Goal: Transaction & Acquisition: Purchase product/service

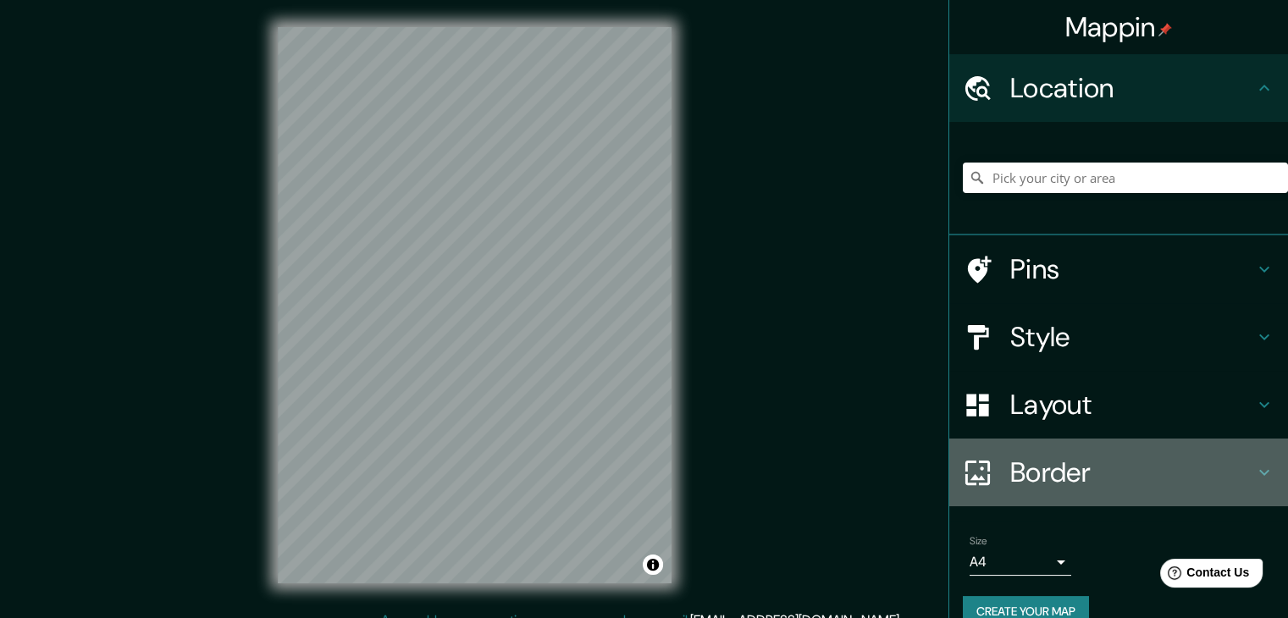
click at [1057, 468] on h4 "Border" at bounding box center [1132, 472] width 244 height 34
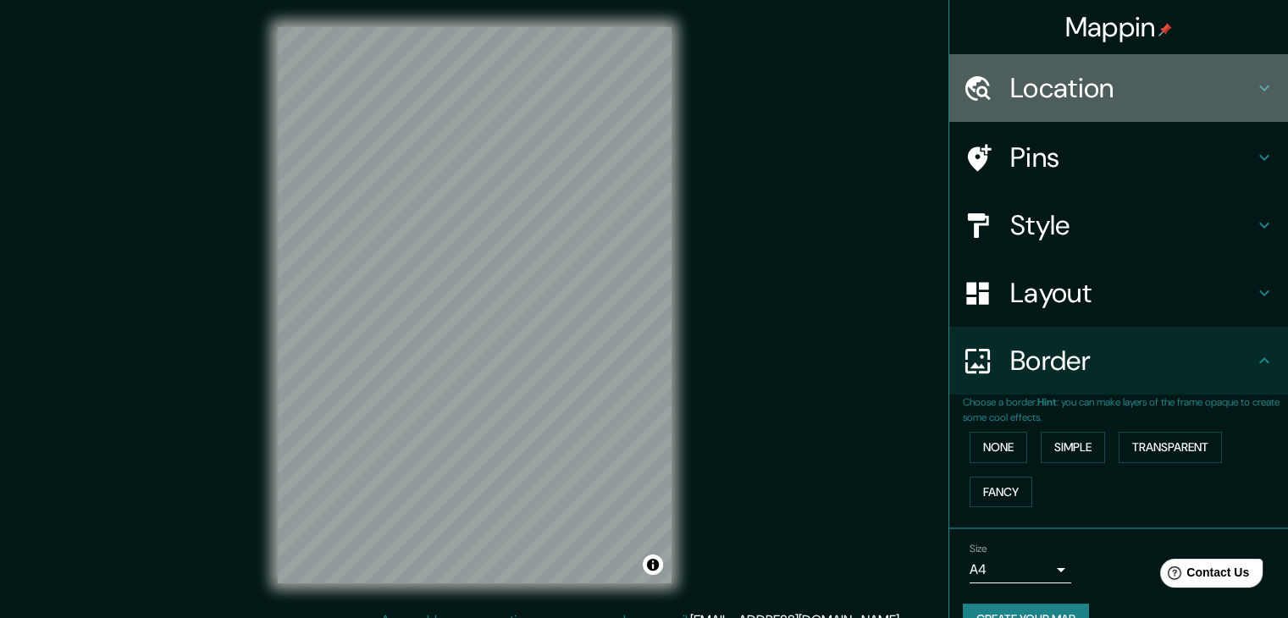
click at [1082, 85] on h4 "Location" at bounding box center [1132, 88] width 244 height 34
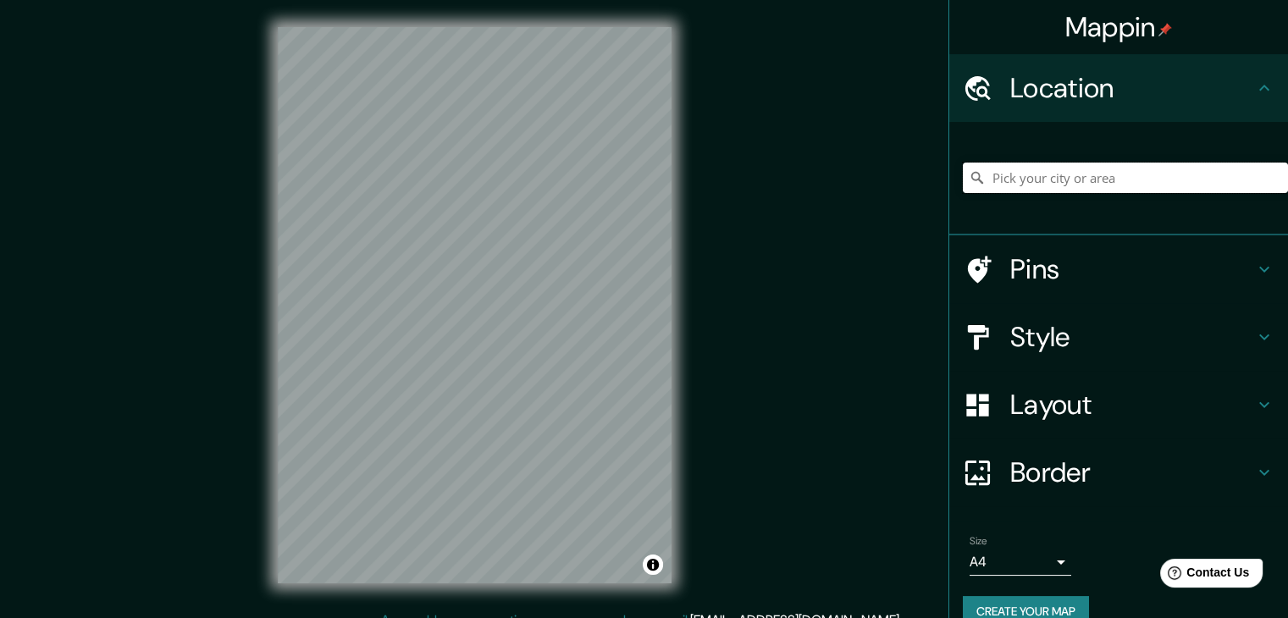
click at [1086, 176] on input "Pick your city or area" at bounding box center [1125, 178] width 325 height 30
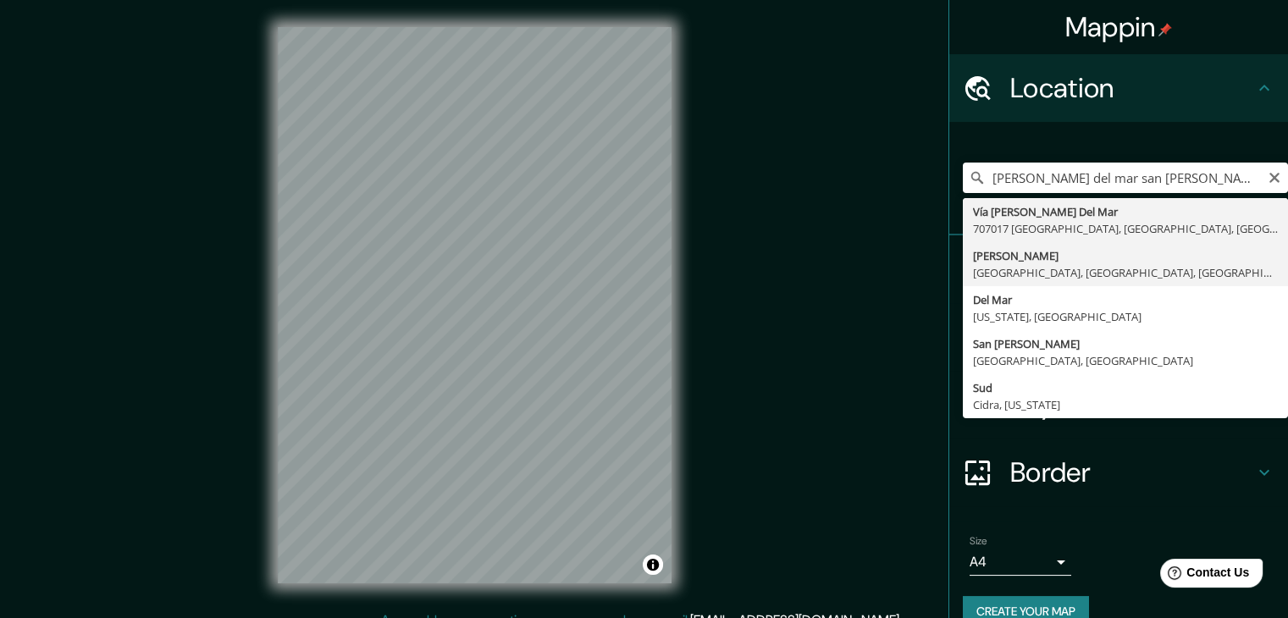
type input "[PERSON_NAME], [GEOGRAPHIC_DATA], [GEOGRAPHIC_DATA], [GEOGRAPHIC_DATA]"
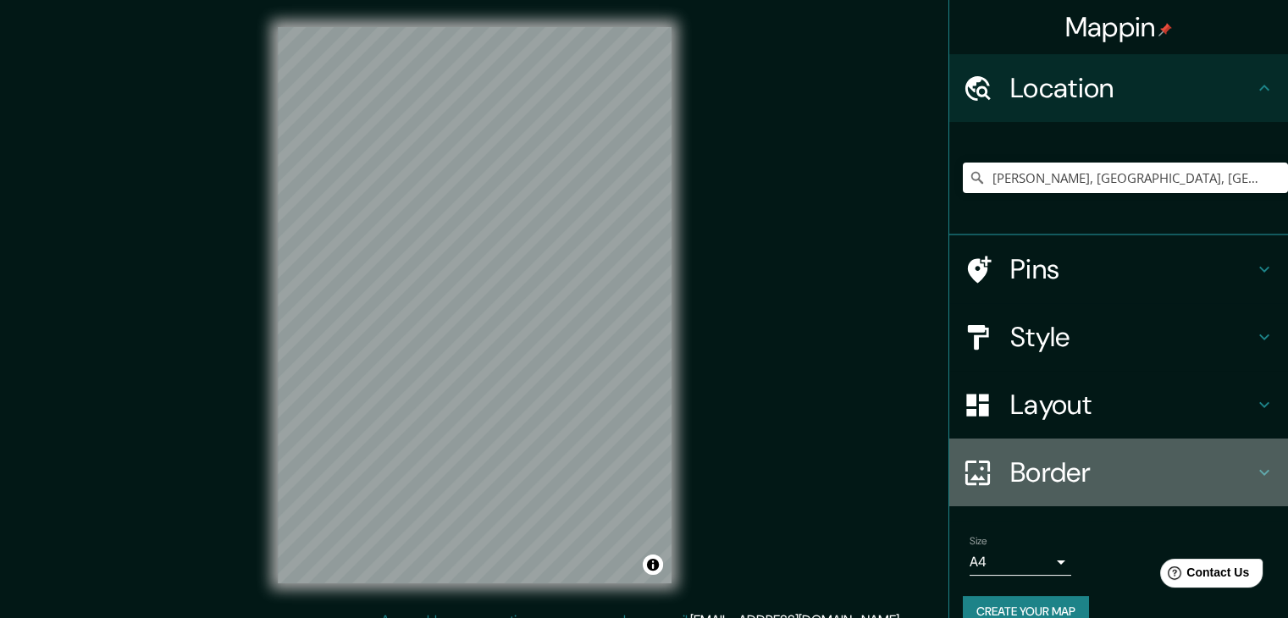
click at [1066, 488] on h4 "Border" at bounding box center [1132, 472] width 244 height 34
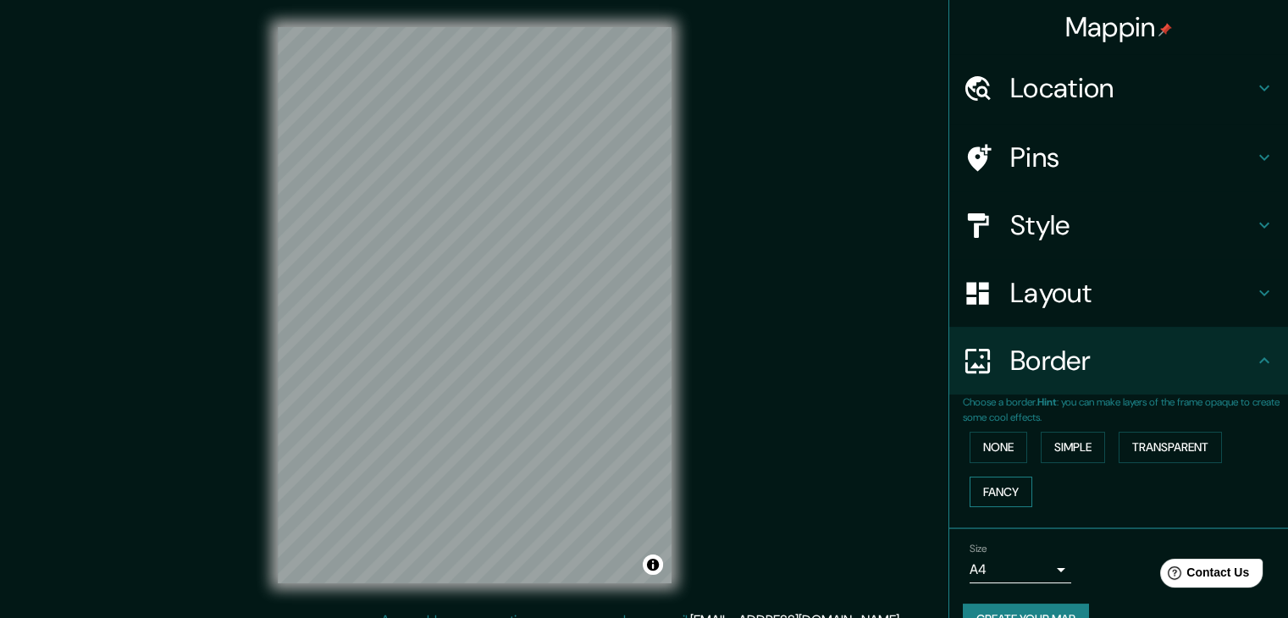
click at [1013, 489] on button "Fancy" at bounding box center [1000, 492] width 63 height 31
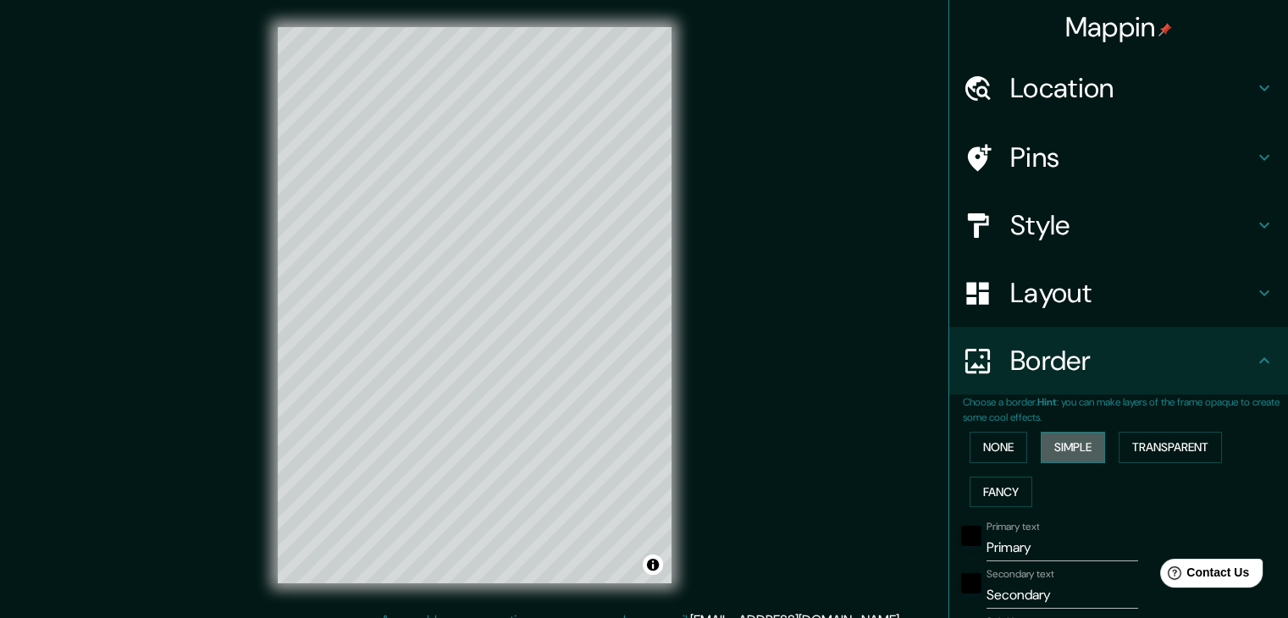
click at [1040, 449] on button "Simple" at bounding box center [1072, 447] width 64 height 31
click at [1129, 438] on button "Transparent" at bounding box center [1169, 447] width 103 height 31
click at [982, 447] on button "None" at bounding box center [998, 447] width 58 height 31
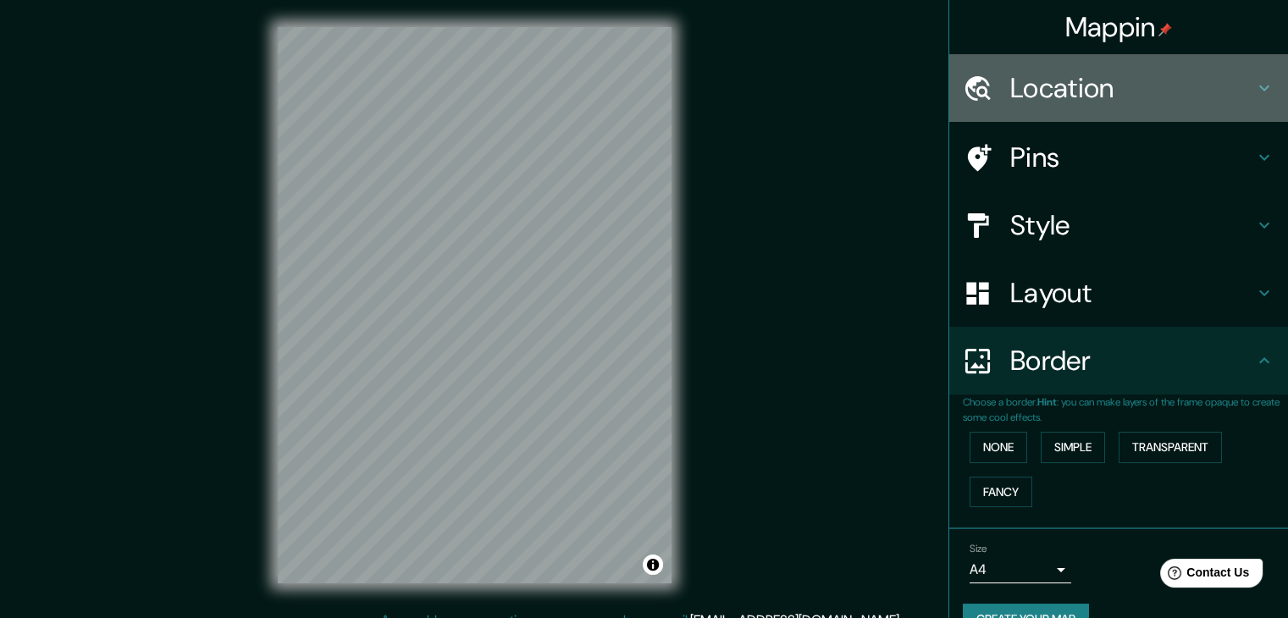
click at [1085, 86] on h4 "Location" at bounding box center [1132, 88] width 244 height 34
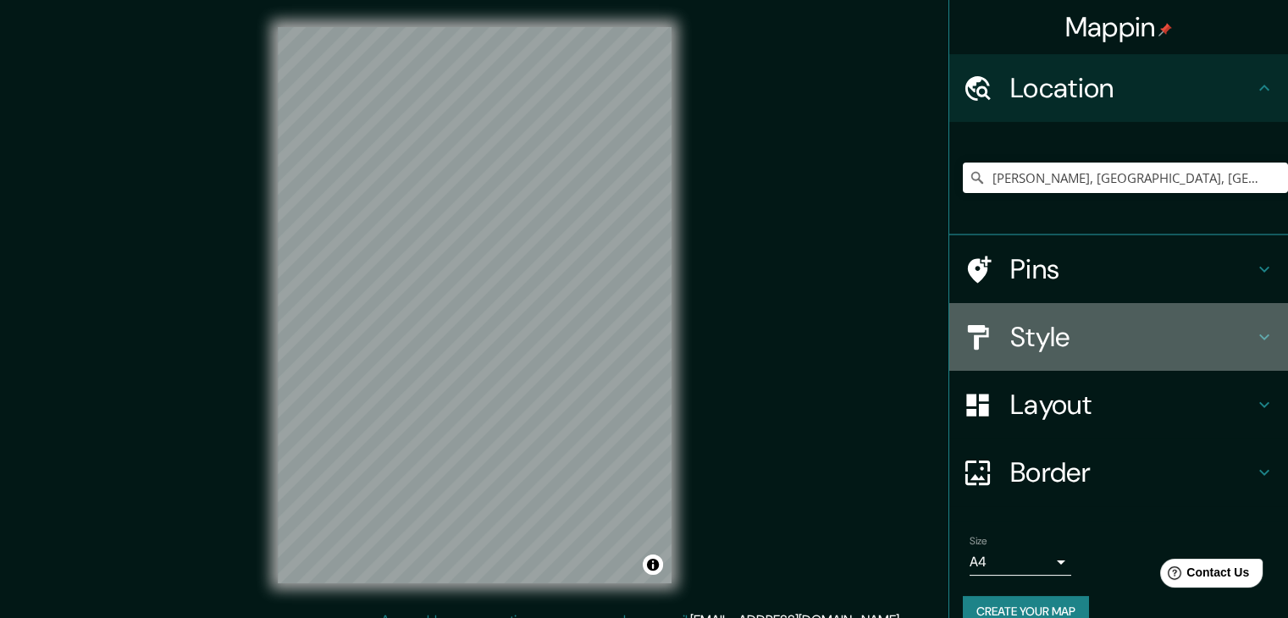
click at [1090, 313] on div "Style" at bounding box center [1118, 337] width 339 height 68
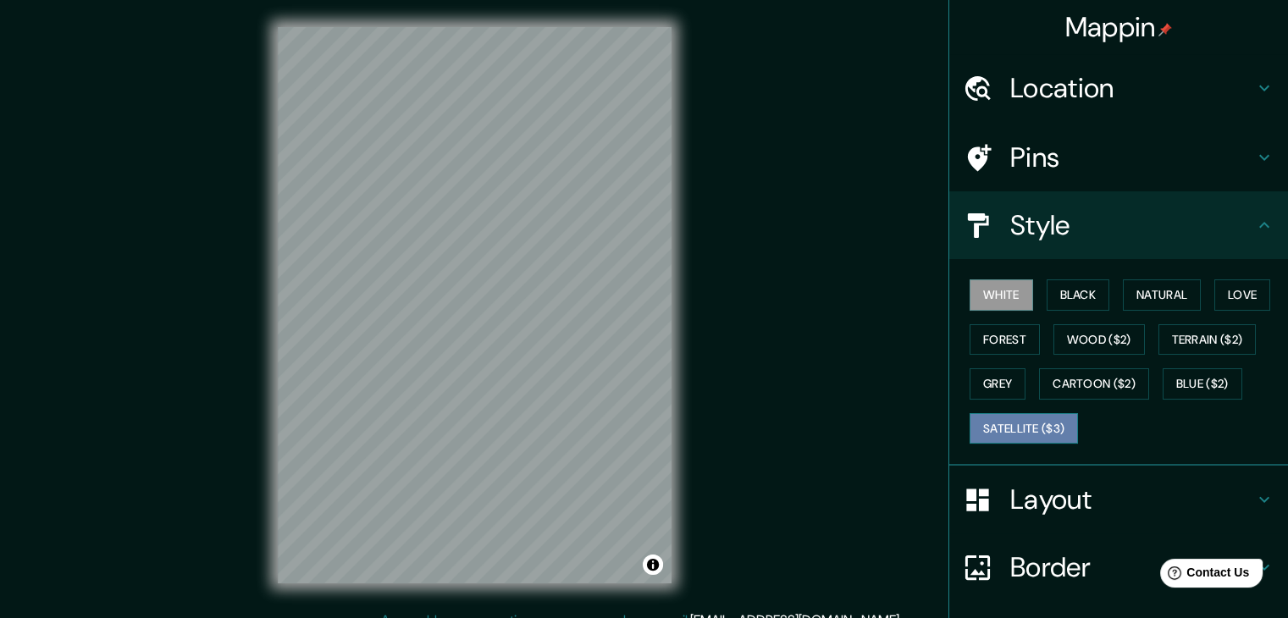
click at [1023, 417] on button "Satellite ($3)" at bounding box center [1023, 428] width 108 height 31
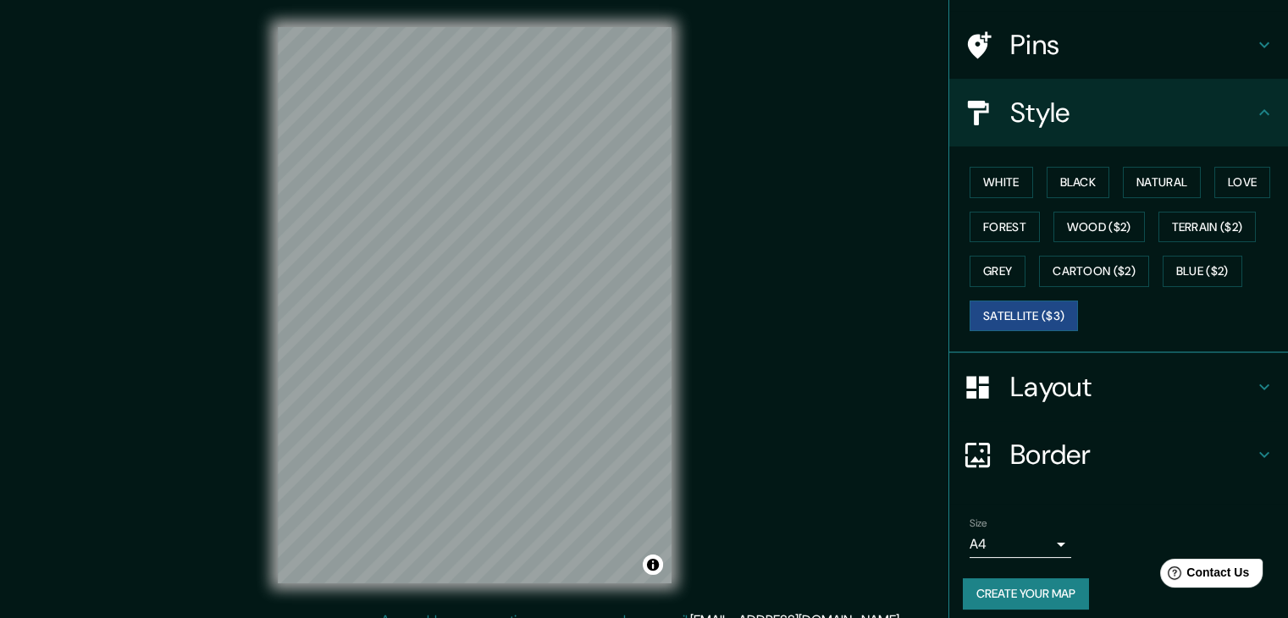
scroll to position [122, 0]
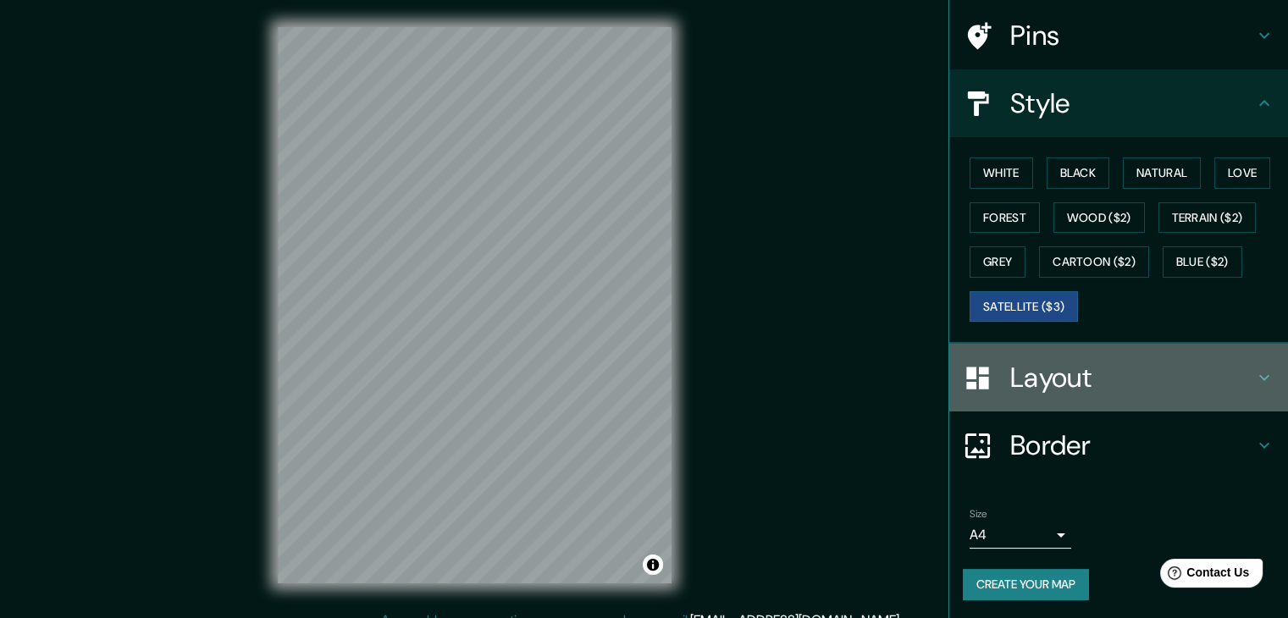
click at [1238, 378] on h4 "Layout" at bounding box center [1132, 378] width 244 height 34
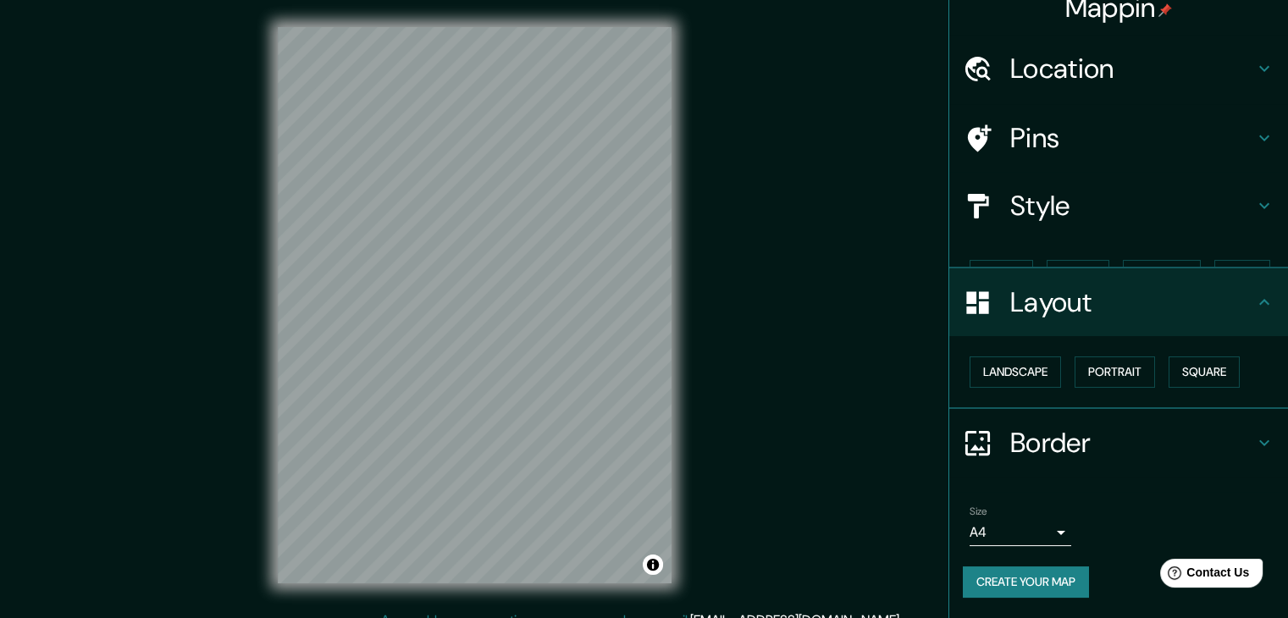
scroll to position [0, 0]
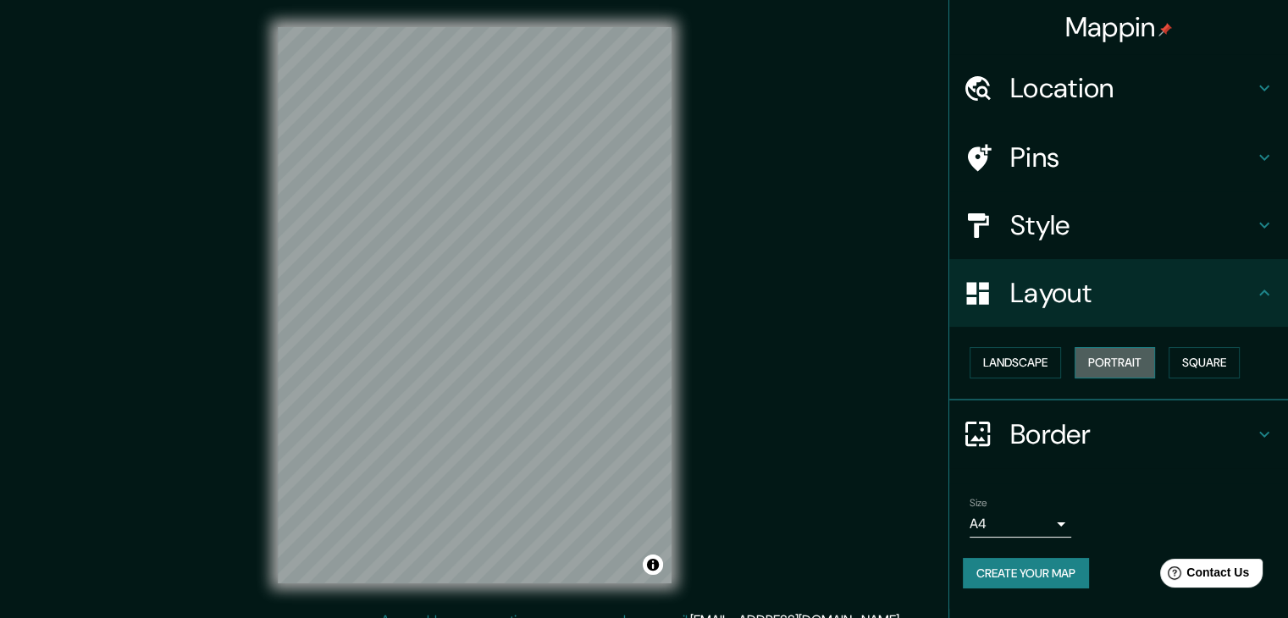
click at [1131, 367] on button "Portrait" at bounding box center [1114, 362] width 80 height 31
click at [1019, 370] on button "Landscape" at bounding box center [1014, 362] width 91 height 31
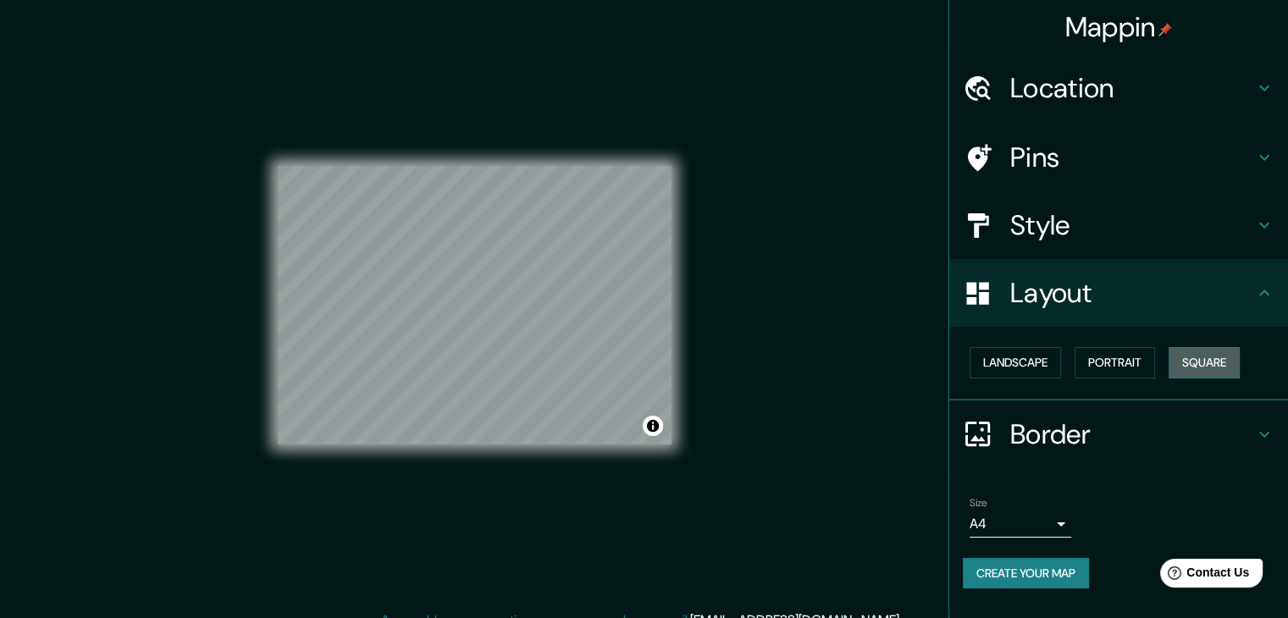
click at [1218, 360] on button "Square" at bounding box center [1203, 362] width 71 height 31
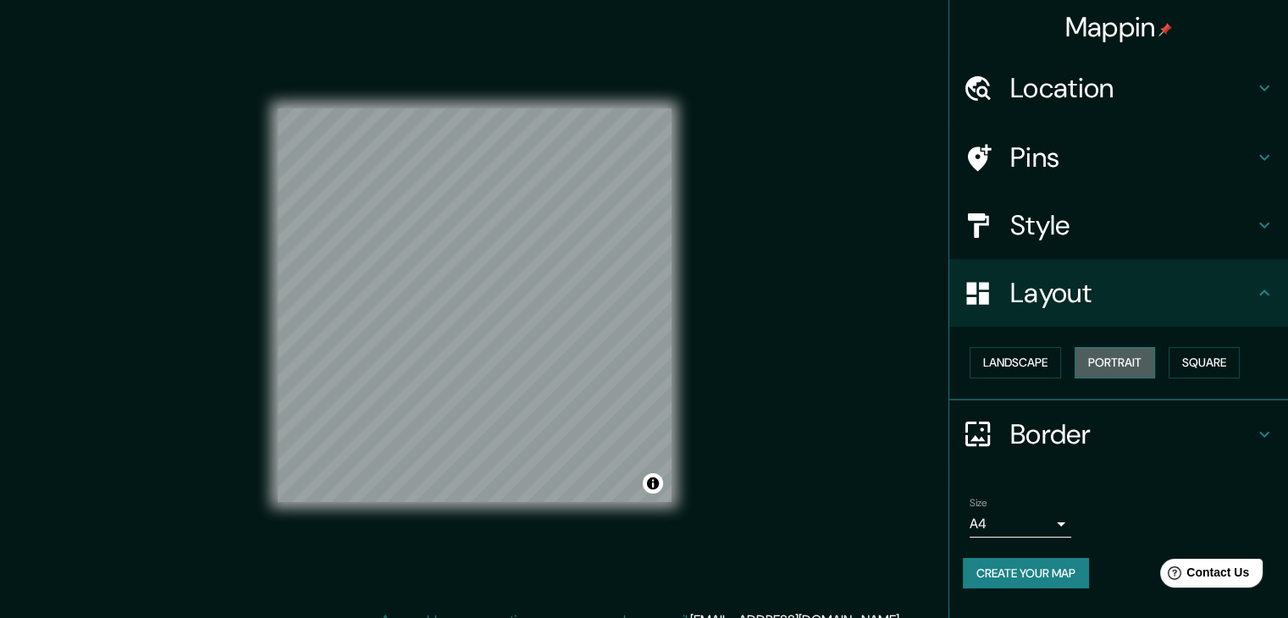
click at [1134, 365] on button "Portrait" at bounding box center [1114, 362] width 80 height 31
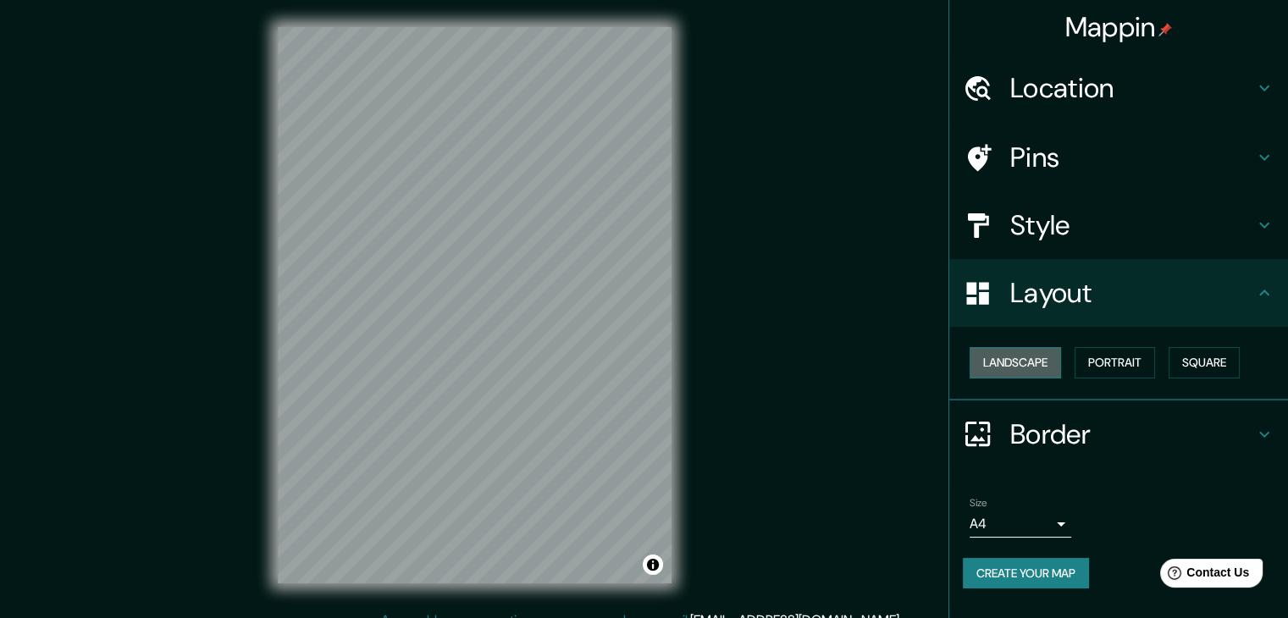
click at [1036, 360] on button "Landscape" at bounding box center [1014, 362] width 91 height 31
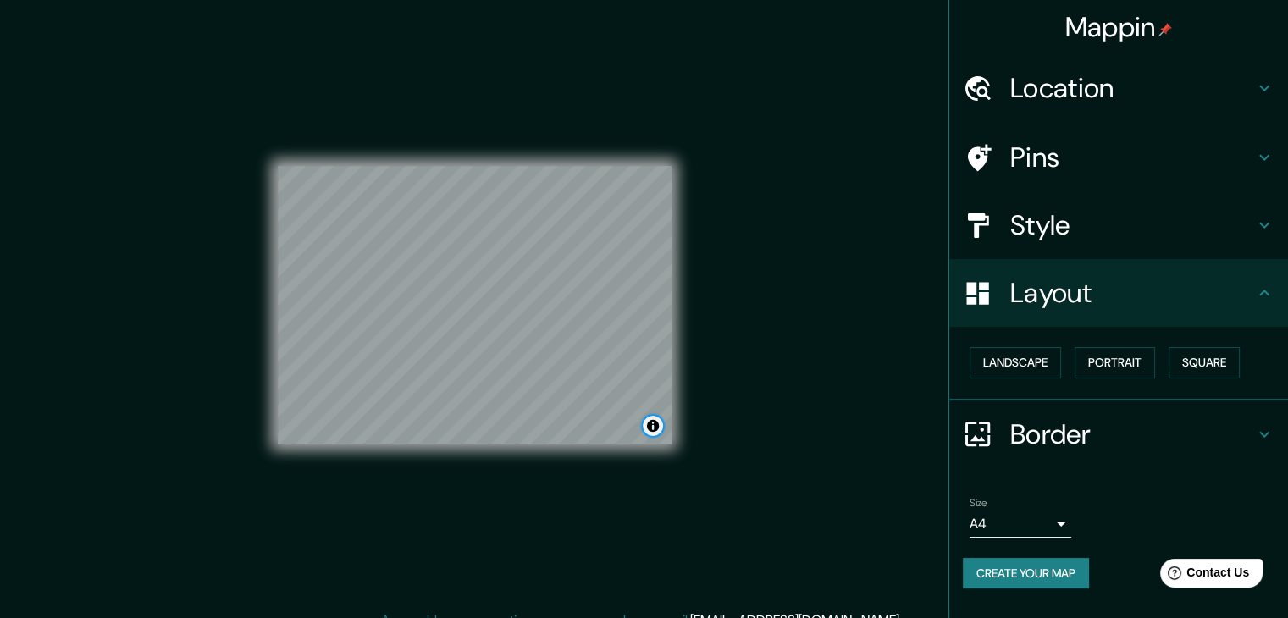
click at [654, 426] on button "Toggle attribution" at bounding box center [653, 426] width 20 height 20
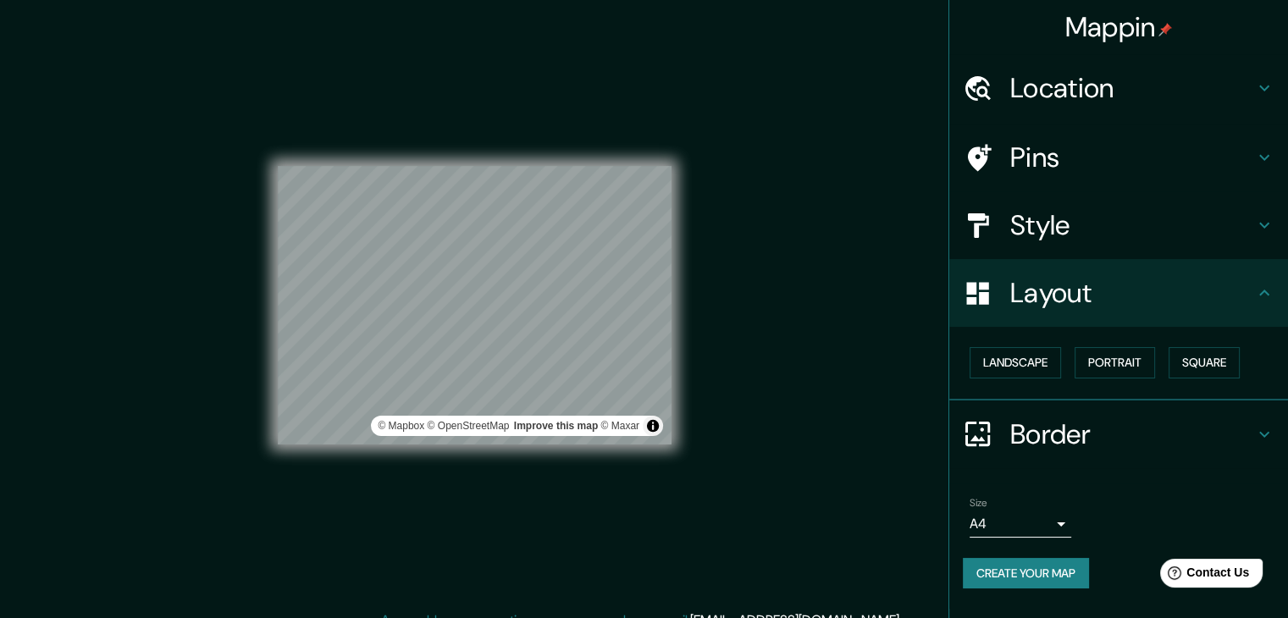
click at [707, 398] on div "Mappin Location [GEOGRAPHIC_DATA], [GEOGRAPHIC_DATA], [GEOGRAPHIC_DATA], [GEOGR…" at bounding box center [644, 319] width 1288 height 638
drag, startPoint x: 707, startPoint y: 398, endPoint x: 659, endPoint y: 429, distance: 57.5
click at [659, 429] on div "Mappin Location [GEOGRAPHIC_DATA], [GEOGRAPHIC_DATA], [GEOGRAPHIC_DATA], [GEOGR…" at bounding box center [644, 319] width 1288 height 638
click at [659, 429] on button "Toggle attribution" at bounding box center [653, 426] width 20 height 20
drag, startPoint x: 734, startPoint y: 344, endPoint x: 771, endPoint y: 313, distance: 48.1
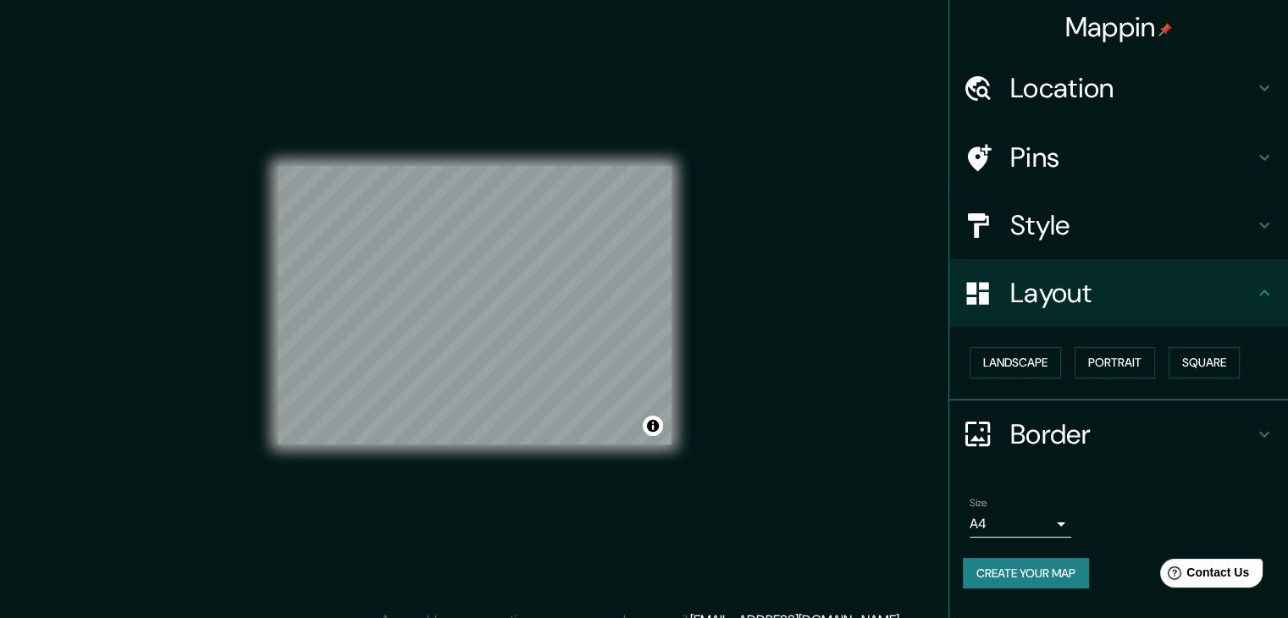
click at [771, 313] on div "Mappin Location [GEOGRAPHIC_DATA], [GEOGRAPHIC_DATA], [GEOGRAPHIC_DATA], [GEOGR…" at bounding box center [644, 319] width 1288 height 638
click at [103, 450] on div "Mappin Location [GEOGRAPHIC_DATA], [GEOGRAPHIC_DATA], [GEOGRAPHIC_DATA], [GEOGR…" at bounding box center [644, 319] width 1288 height 638
click at [1130, 370] on button "Portrait" at bounding box center [1114, 362] width 80 height 31
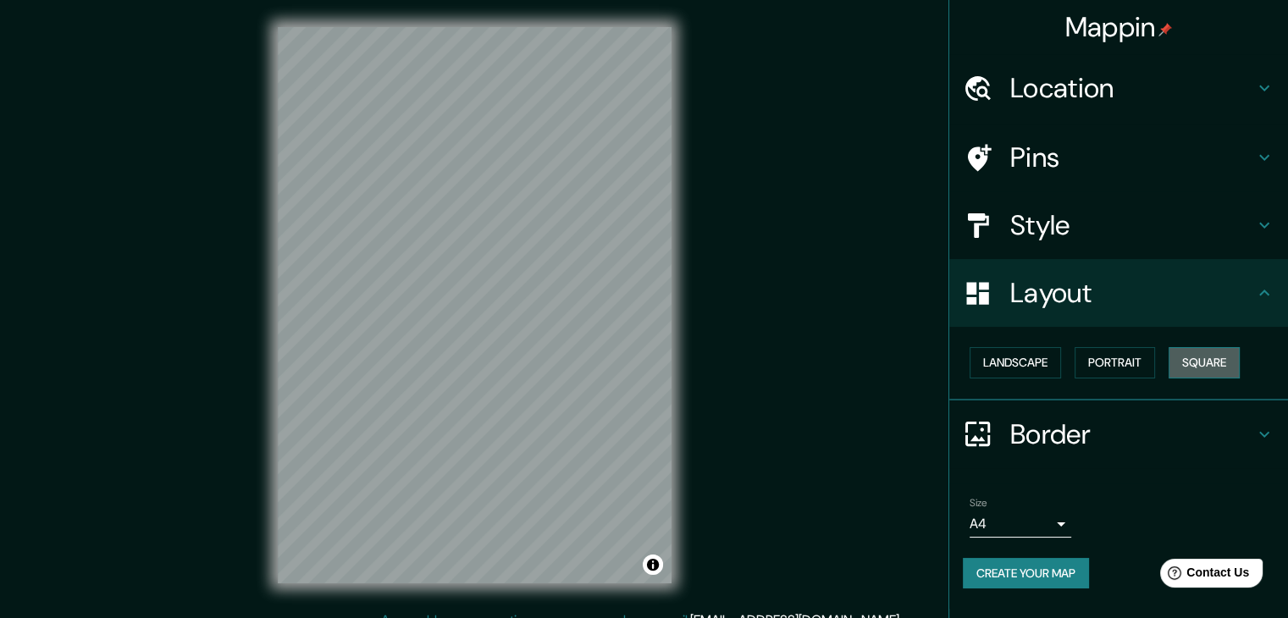
click at [1224, 355] on button "Square" at bounding box center [1203, 362] width 71 height 31
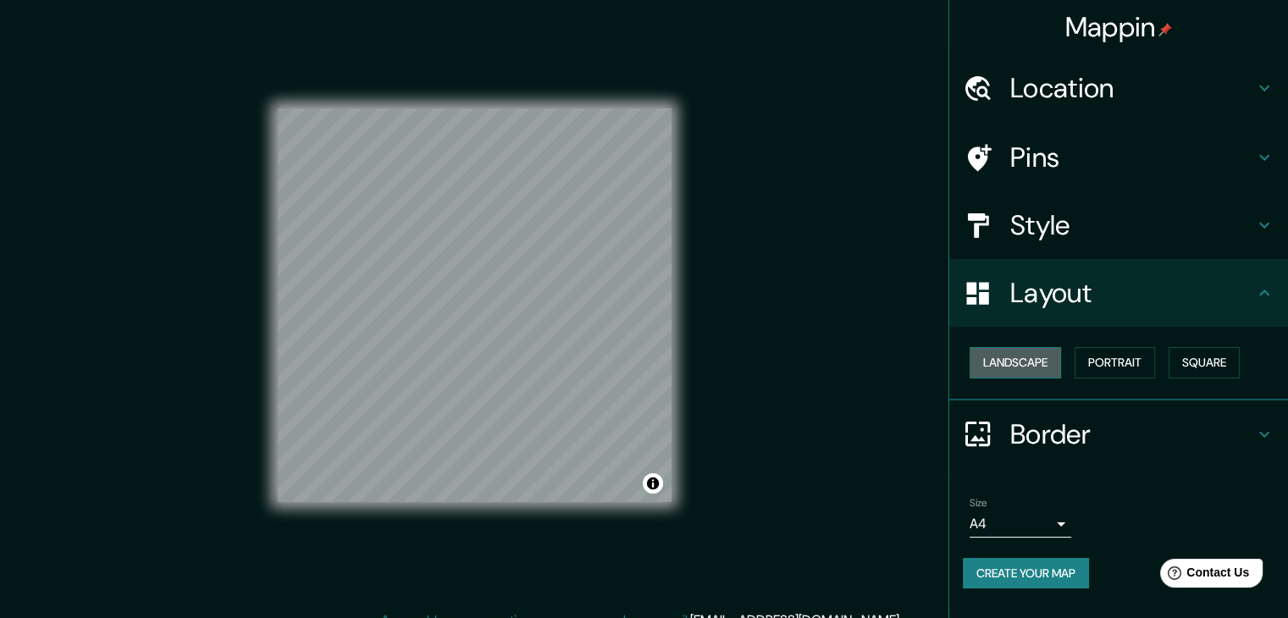
click at [1023, 357] on button "Landscape" at bounding box center [1014, 362] width 91 height 31
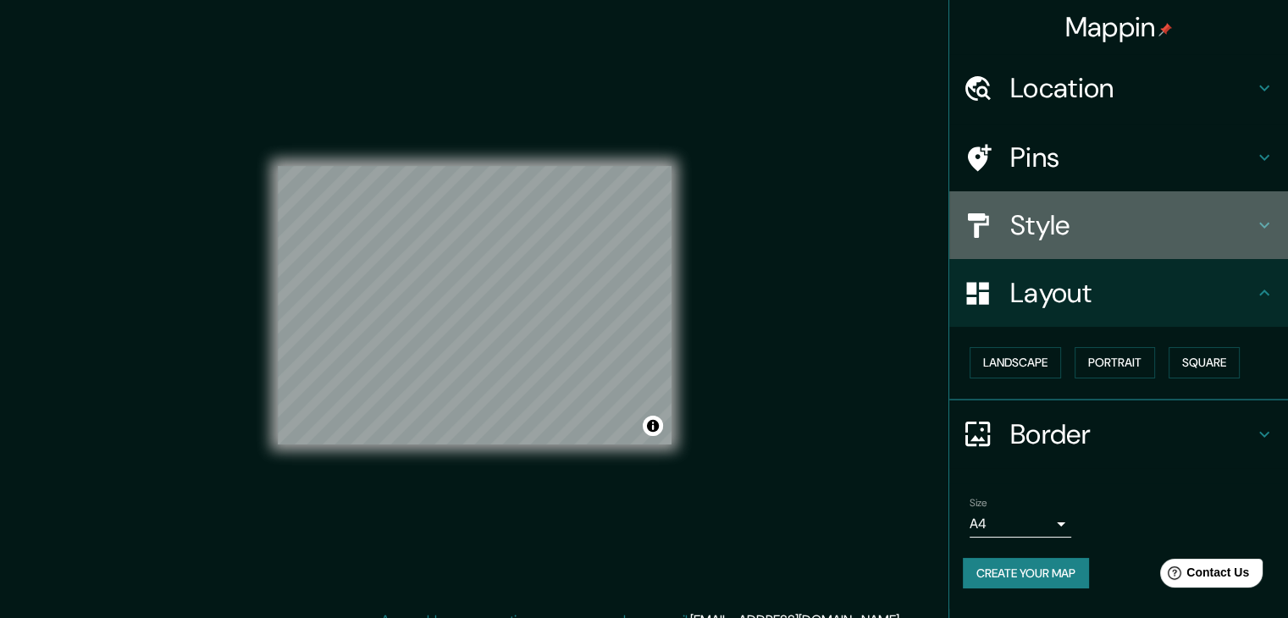
click at [1094, 220] on h4 "Style" at bounding box center [1132, 225] width 244 height 34
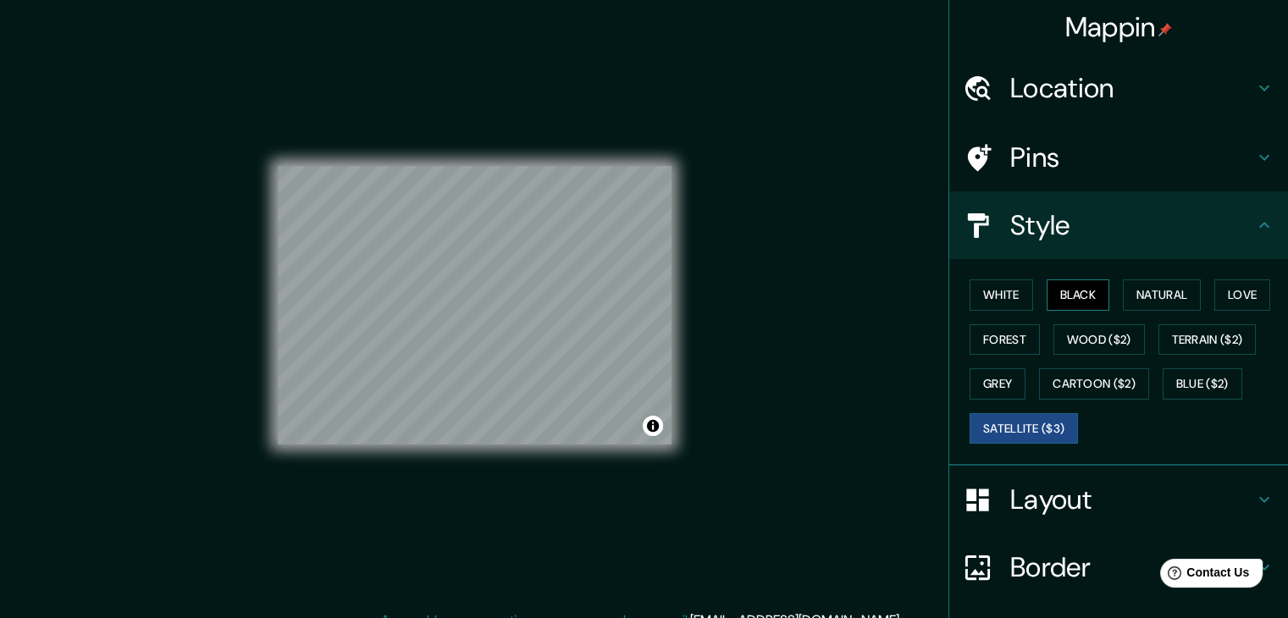
click at [1057, 305] on button "Black" at bounding box center [1077, 294] width 63 height 31
click at [1143, 300] on button "Natural" at bounding box center [1162, 294] width 78 height 31
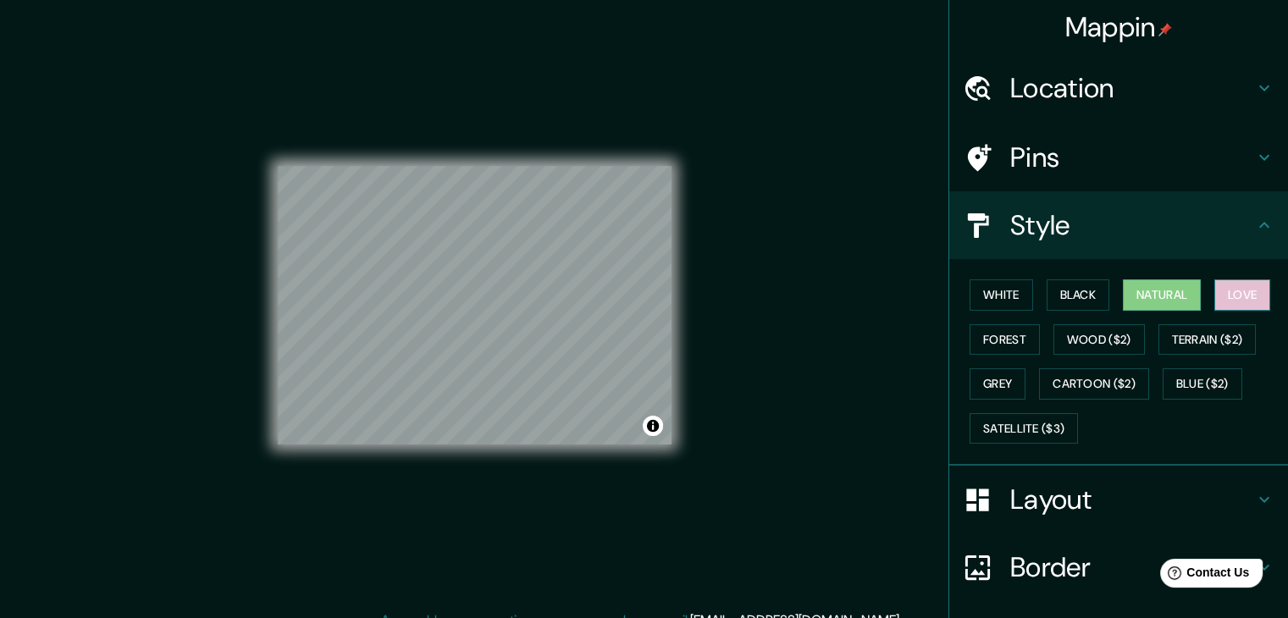
click at [1214, 297] on button "Love" at bounding box center [1242, 294] width 56 height 31
click at [969, 343] on button "Forest" at bounding box center [1004, 339] width 70 height 31
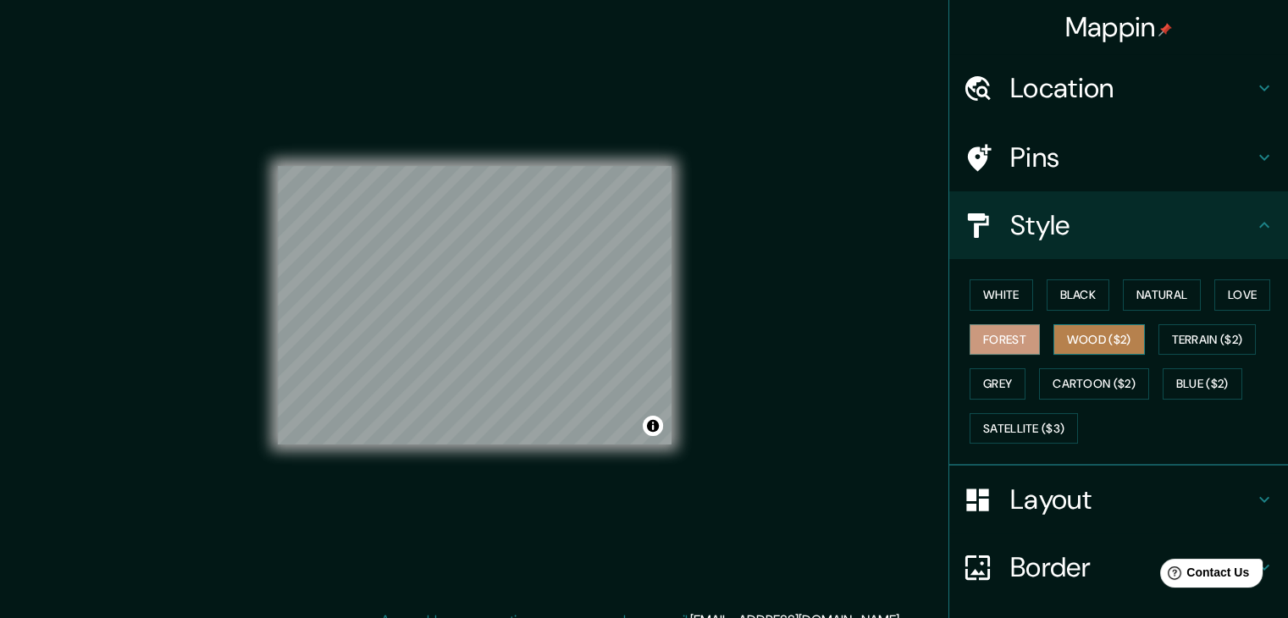
click at [1070, 334] on button "Wood ($2)" at bounding box center [1098, 339] width 91 height 31
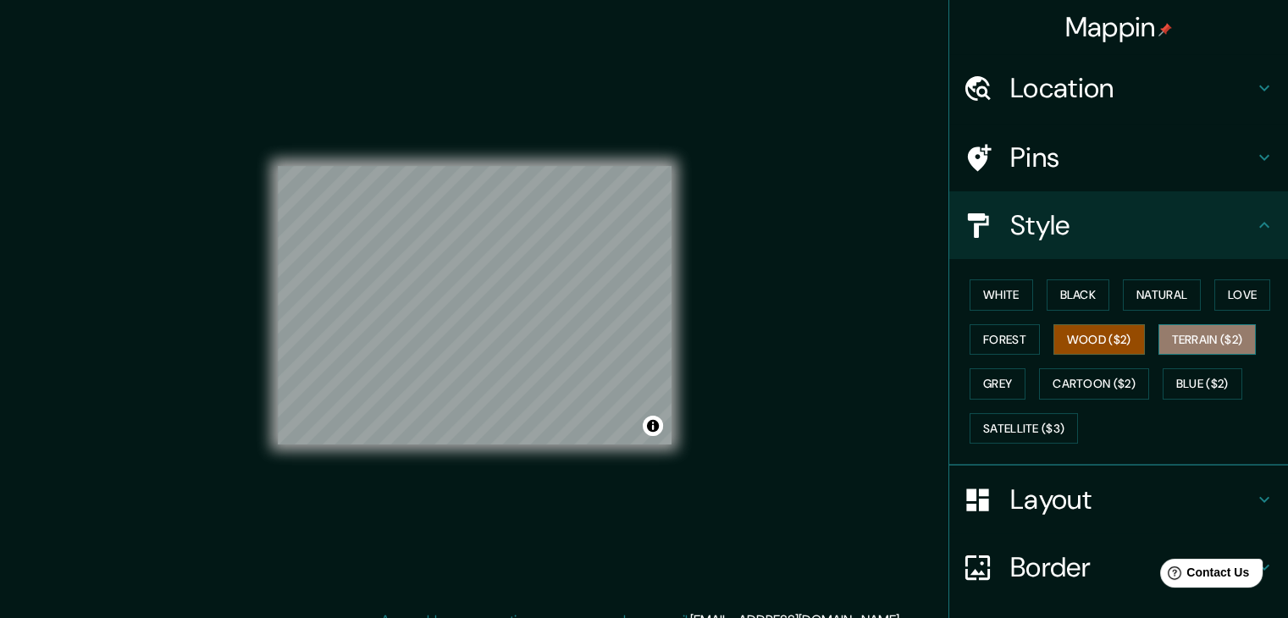
click at [1158, 338] on button "Terrain ($2)" at bounding box center [1207, 339] width 98 height 31
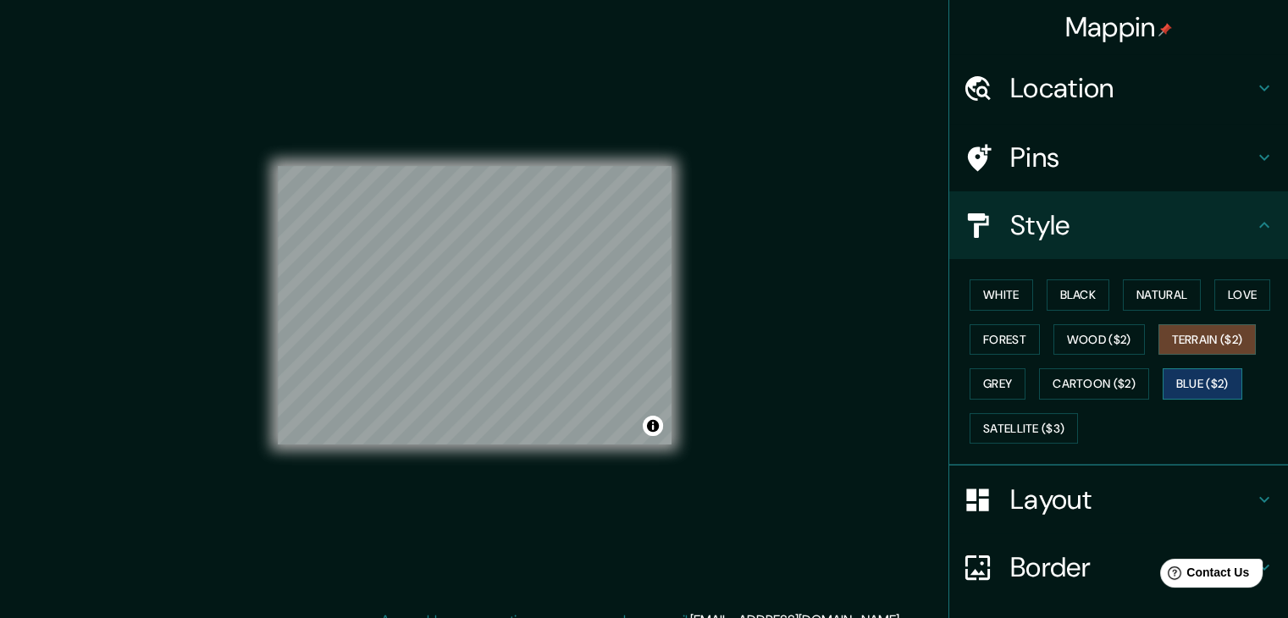
click at [1167, 368] on button "Blue ($2)" at bounding box center [1202, 383] width 80 height 31
click at [1107, 381] on button "Cartoon ($2)" at bounding box center [1094, 383] width 110 height 31
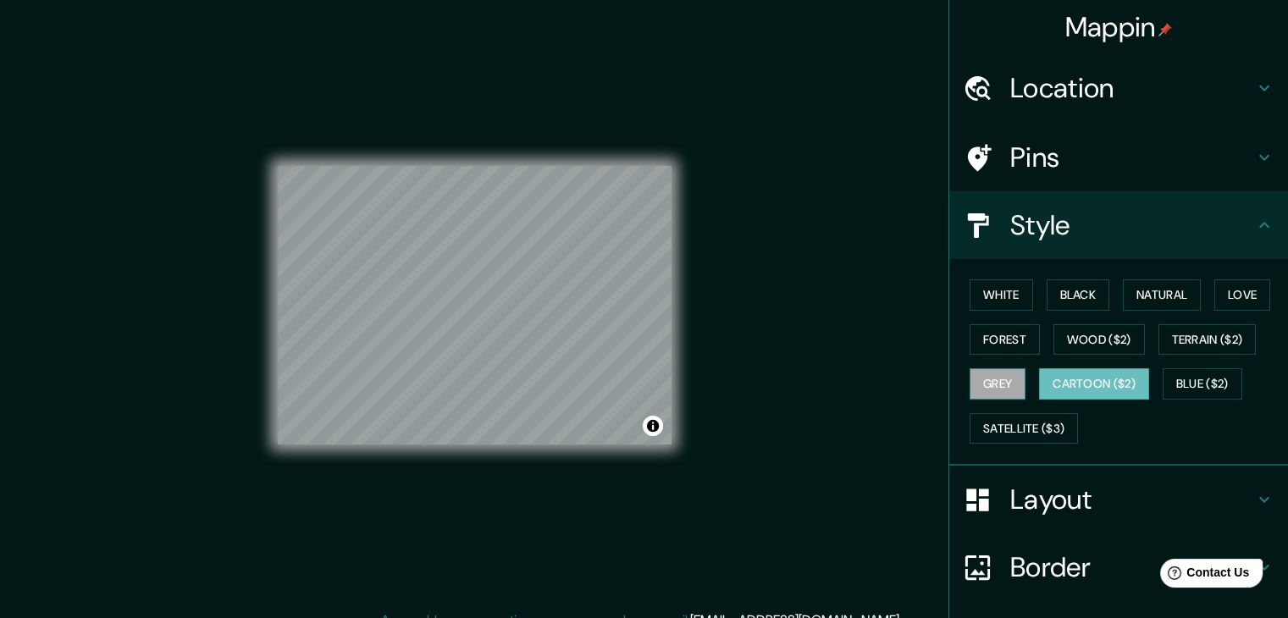
click at [990, 370] on button "Grey" at bounding box center [997, 383] width 56 height 31
click at [1005, 428] on button "Satellite ($3)" at bounding box center [1023, 428] width 108 height 31
